Goal: Transaction & Acquisition: Purchase product/service

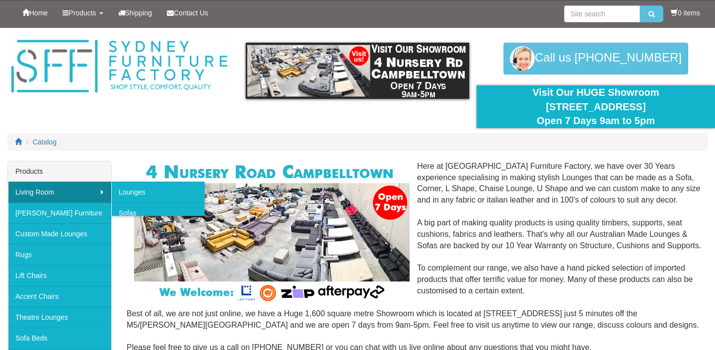
click at [69, 199] on link "Living Room" at bounding box center [59, 192] width 103 height 21
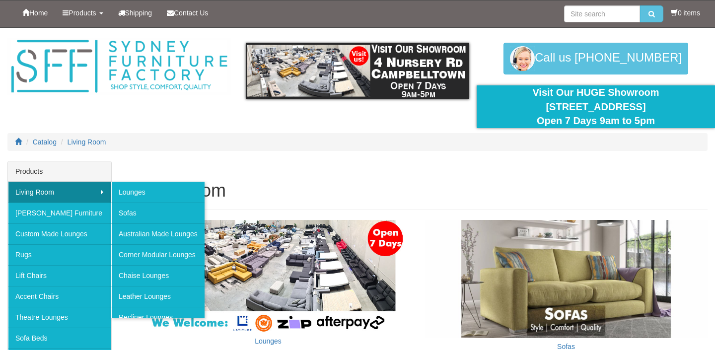
click at [96, 191] on link "Living Room" at bounding box center [59, 192] width 103 height 21
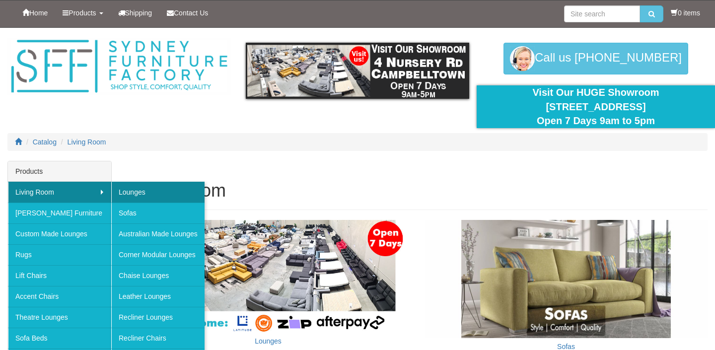
click at [117, 194] on link "Lounges" at bounding box center [157, 192] width 93 height 21
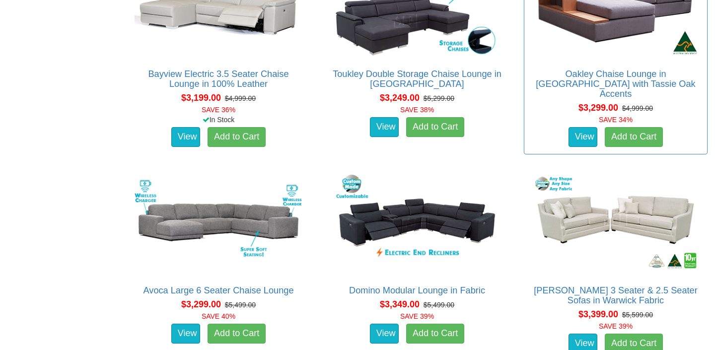
scroll to position [4517, 0]
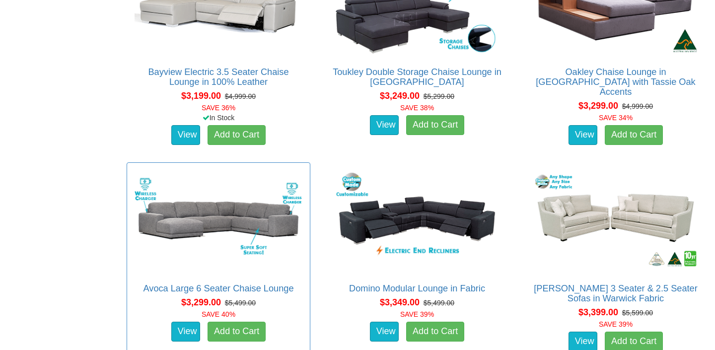
click at [216, 207] on img at bounding box center [218, 221] width 173 height 106
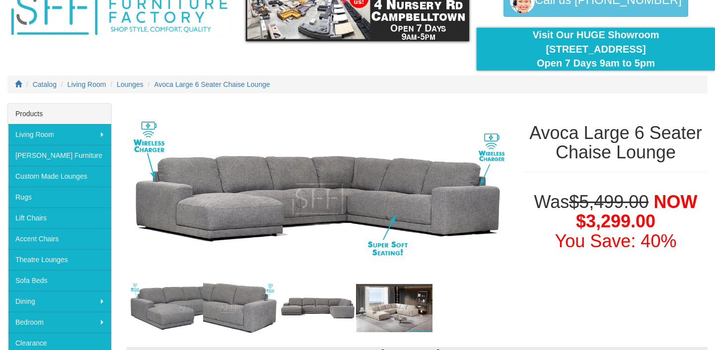
scroll to position [101, 0]
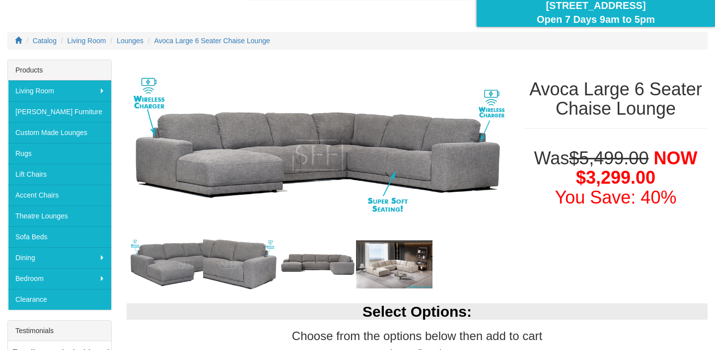
click at [249, 269] on img at bounding box center [241, 264] width 76 height 58
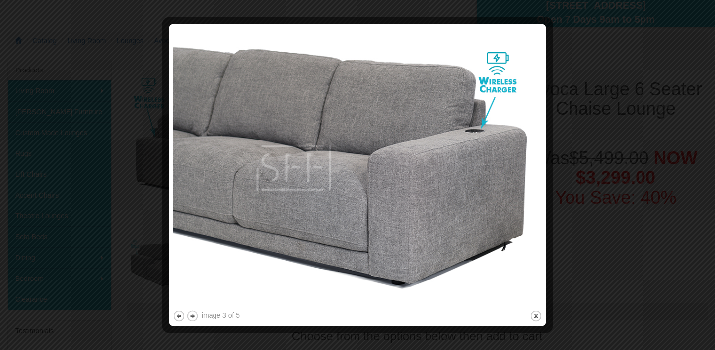
click at [520, 204] on img at bounding box center [357, 168] width 369 height 280
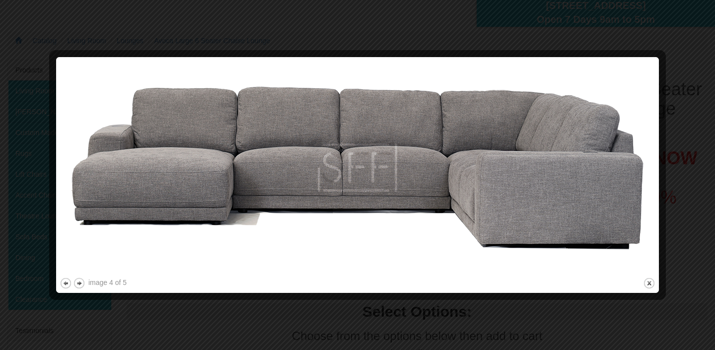
click at [664, 164] on div at bounding box center [660, 175] width 10 height 229
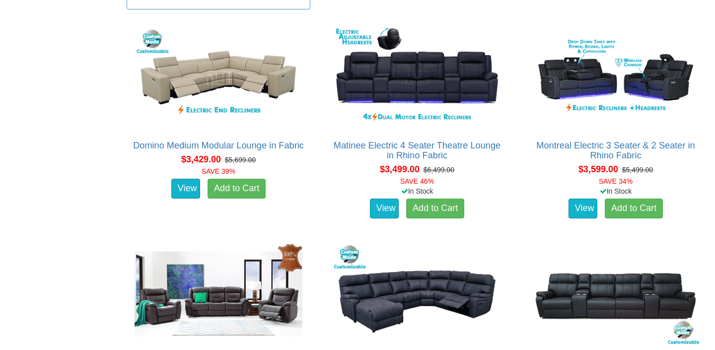
scroll to position [4878, 0]
